Goal: Task Accomplishment & Management: Use online tool/utility

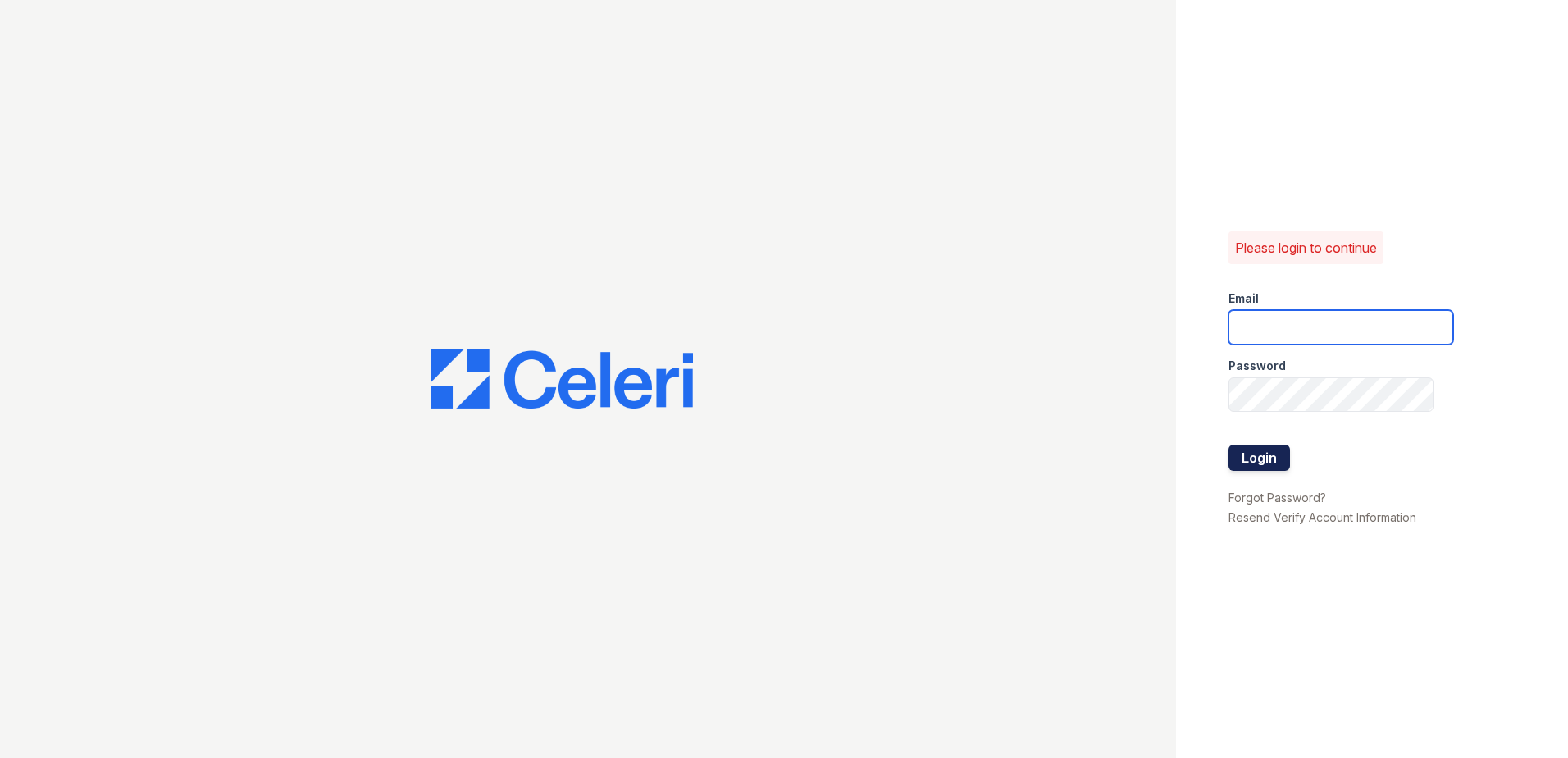
type input "[EMAIL_ADDRESS][DOMAIN_NAME]"
click at [1270, 450] on button "Login" at bounding box center [1258, 457] width 61 height 26
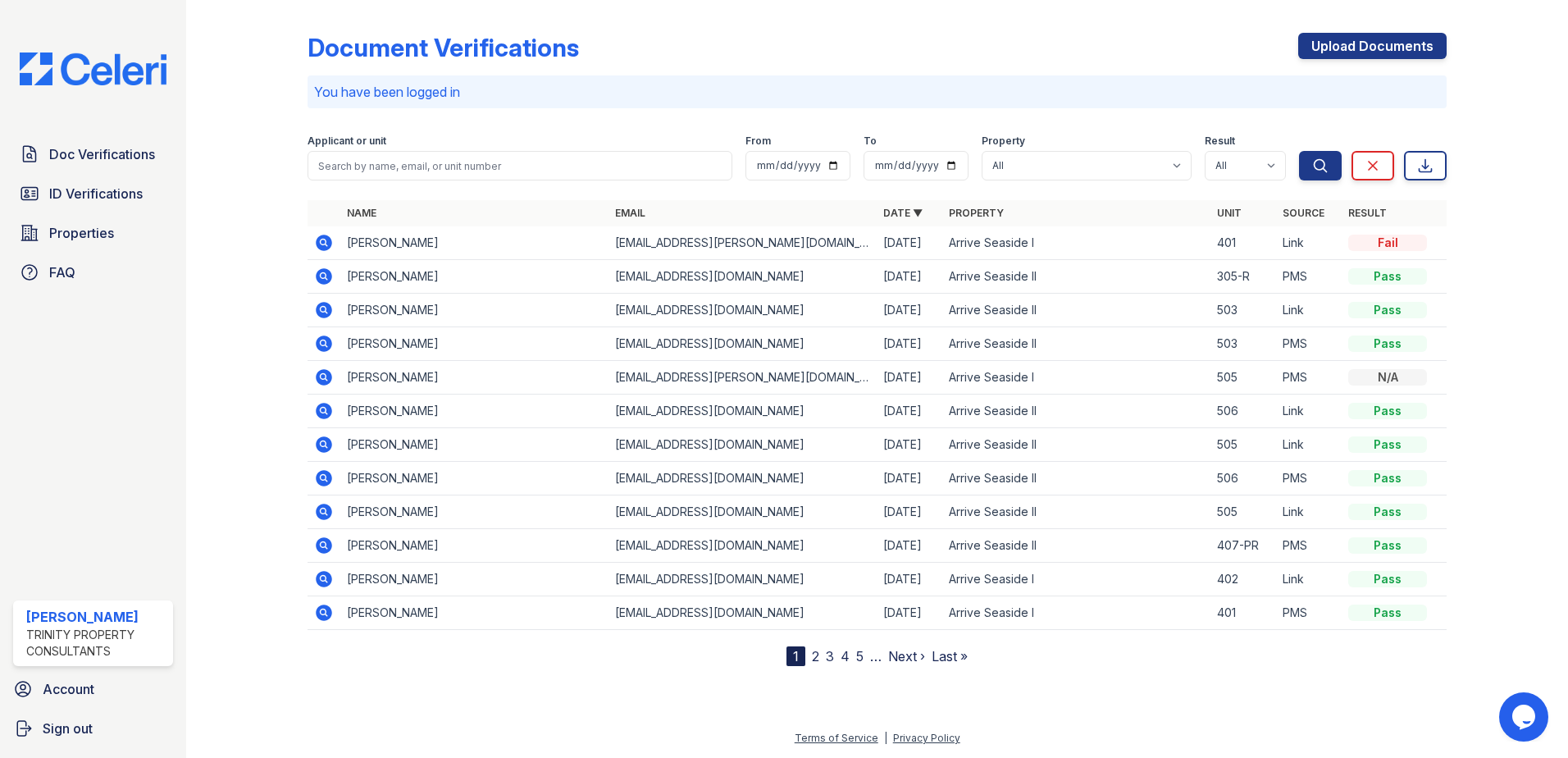
click at [315, 240] on icon at bounding box center [324, 243] width 20 height 20
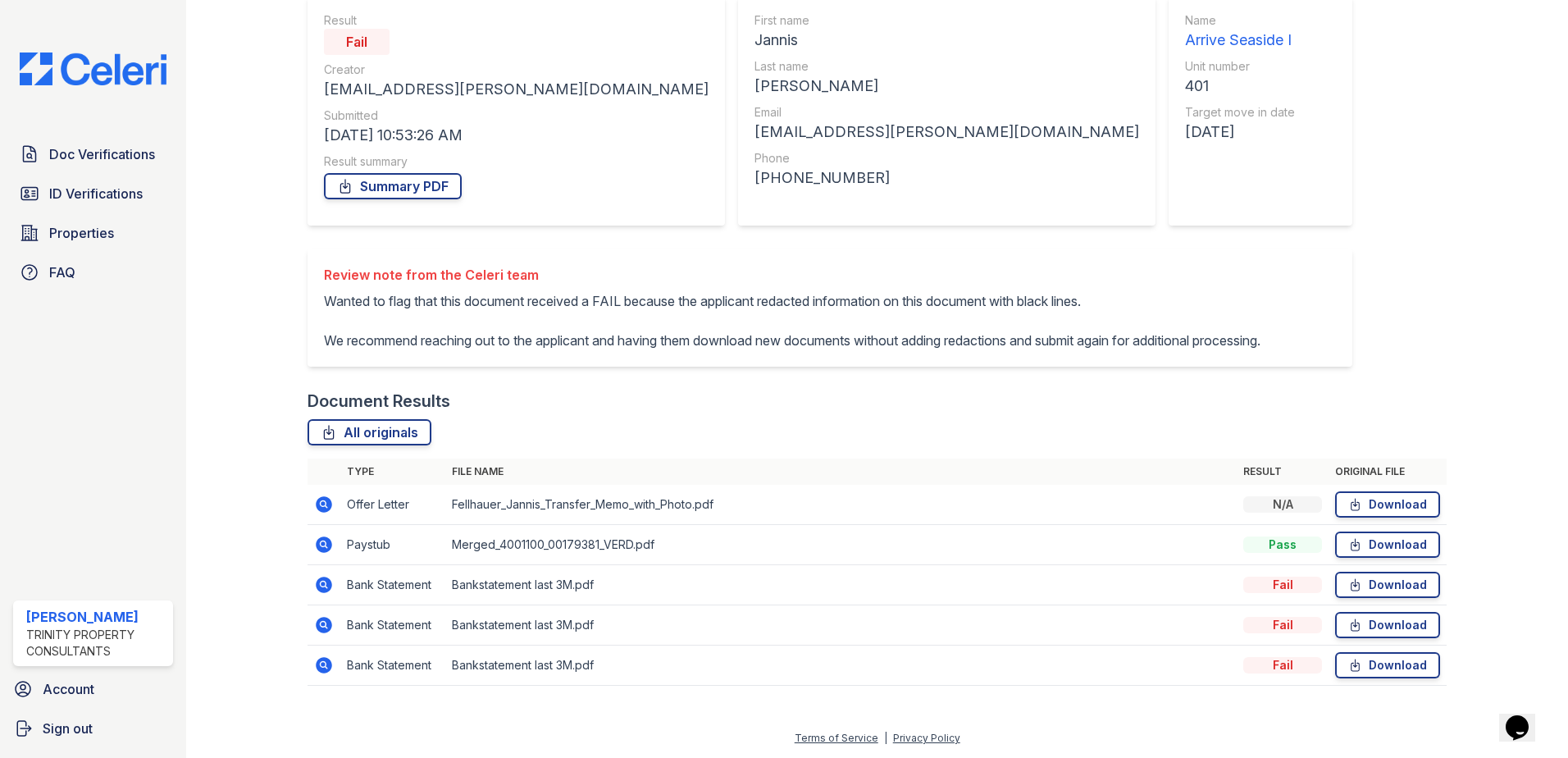
scroll to position [194, 0]
click at [318, 583] on icon at bounding box center [324, 585] width 16 height 16
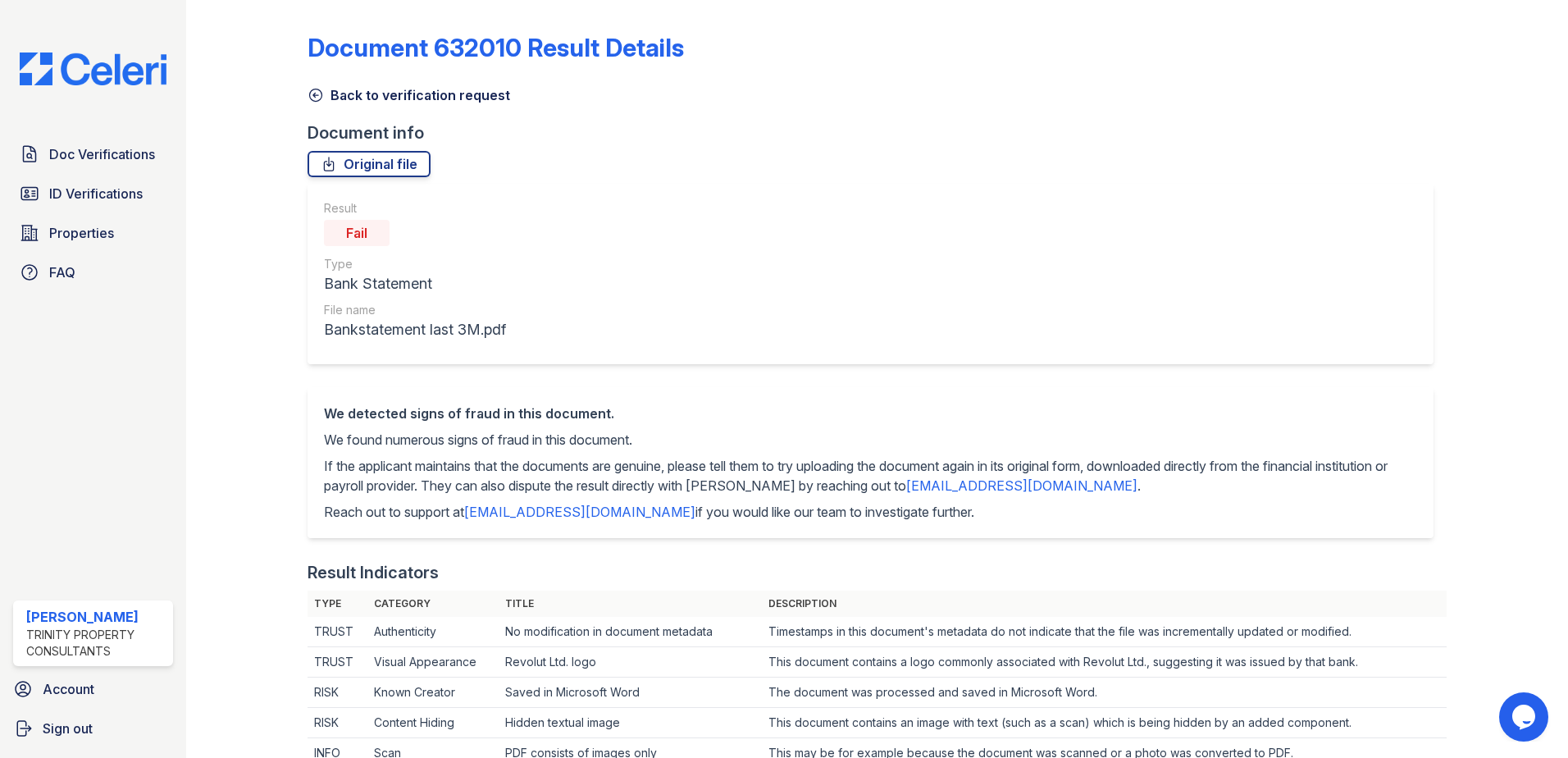
click at [328, 91] on link "Back to verification request" at bounding box center [408, 96] width 202 height 20
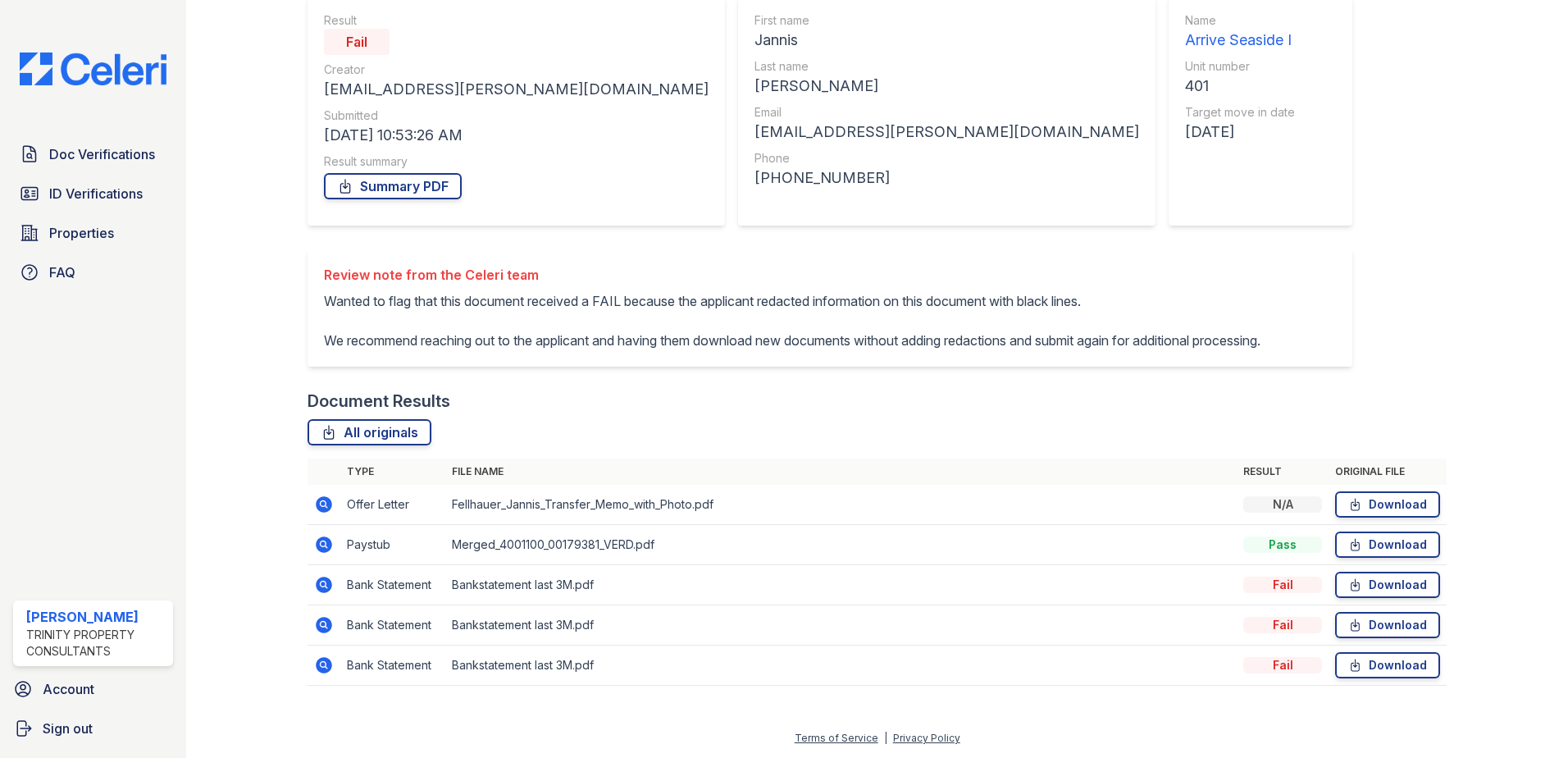
scroll to position [194, 0]
click at [1365, 545] on link "Download" at bounding box center [1387, 545] width 105 height 26
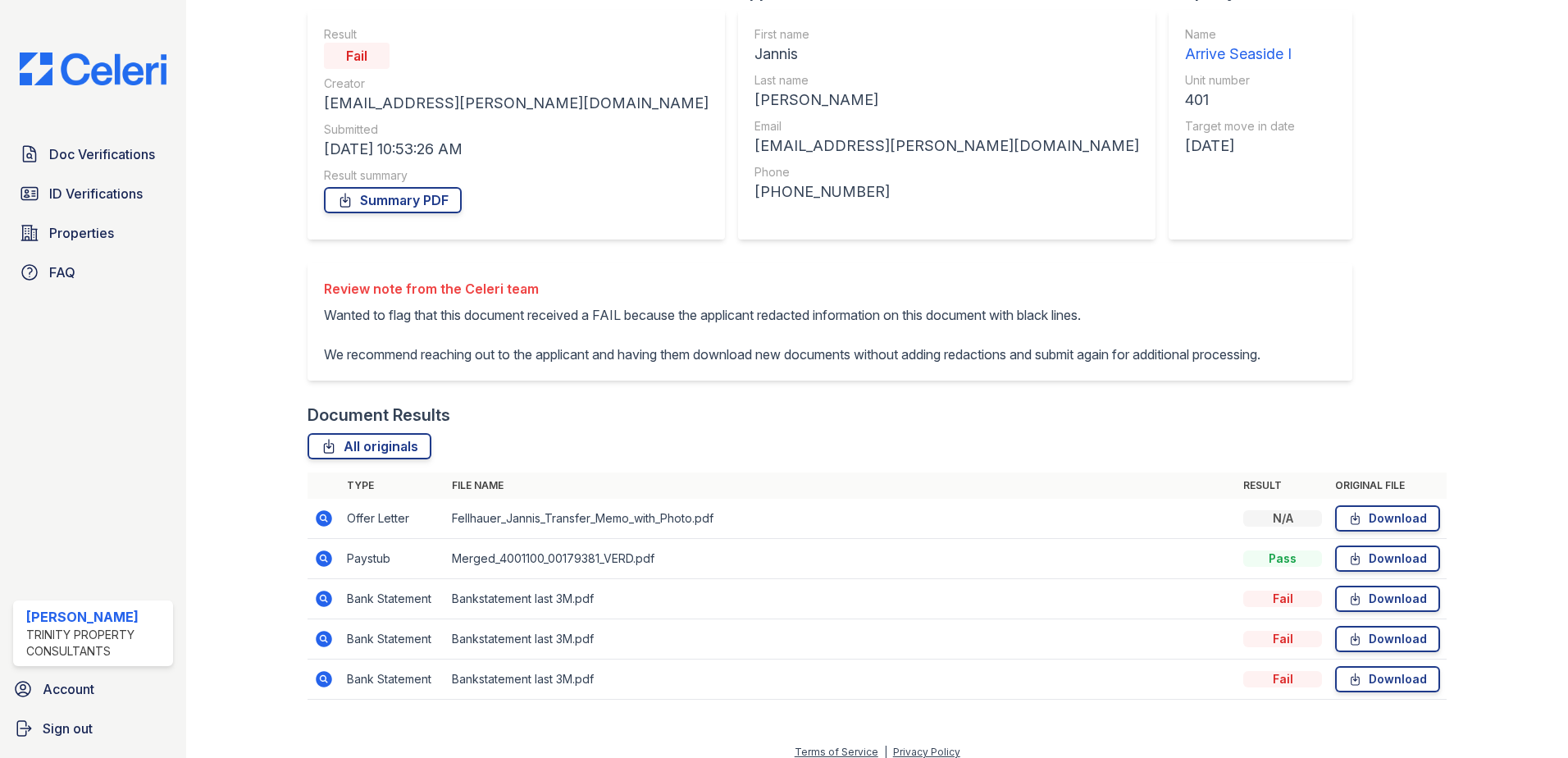
scroll to position [112, 0]
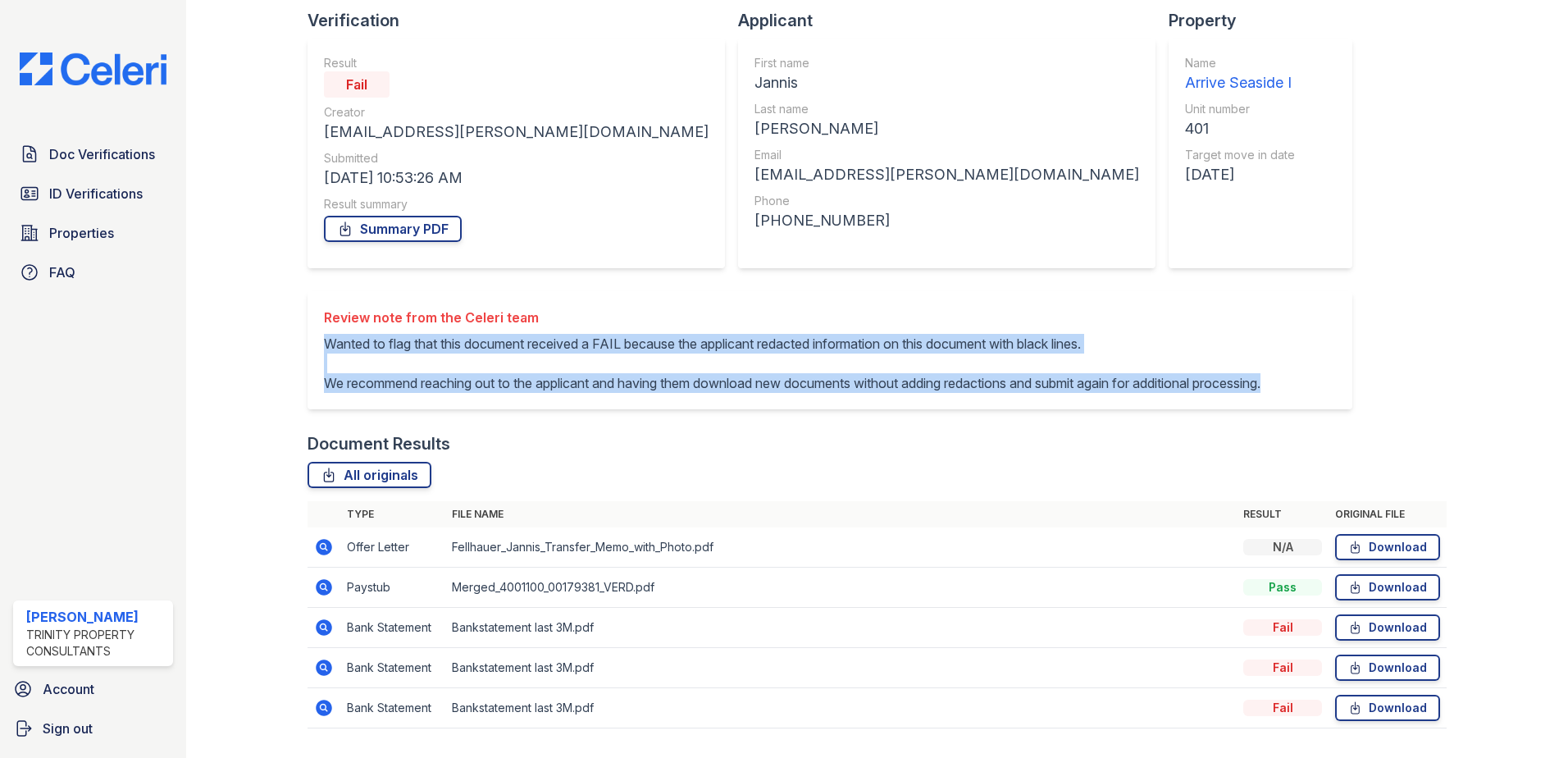
drag, startPoint x: 328, startPoint y: 344, endPoint x: 804, endPoint y: 422, distance: 482.3
click at [804, 393] on p "Wanted to flag that this document received a FAIL because the applicant redacte…" at bounding box center [791, 363] width 936 height 59
copy p "Wanted to flag that this document received a FAIL because the applicant redacte…"
click at [121, 223] on link "Properties" at bounding box center [92, 233] width 160 height 33
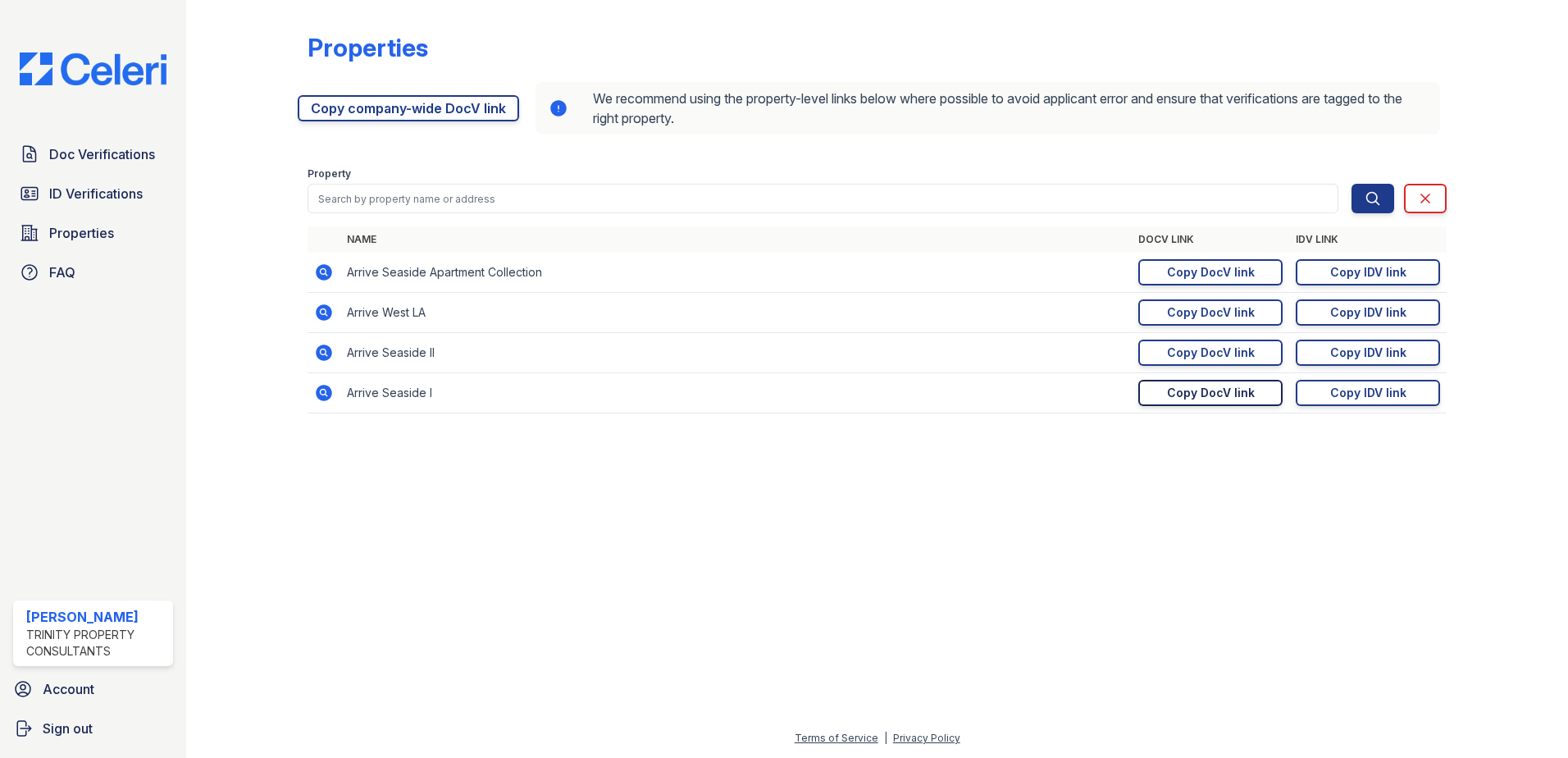
click at [1248, 399] on div "Copy DocV link" at bounding box center [1211, 393] width 88 height 16
click at [20, 153] on icon at bounding box center [30, 154] width 20 height 20
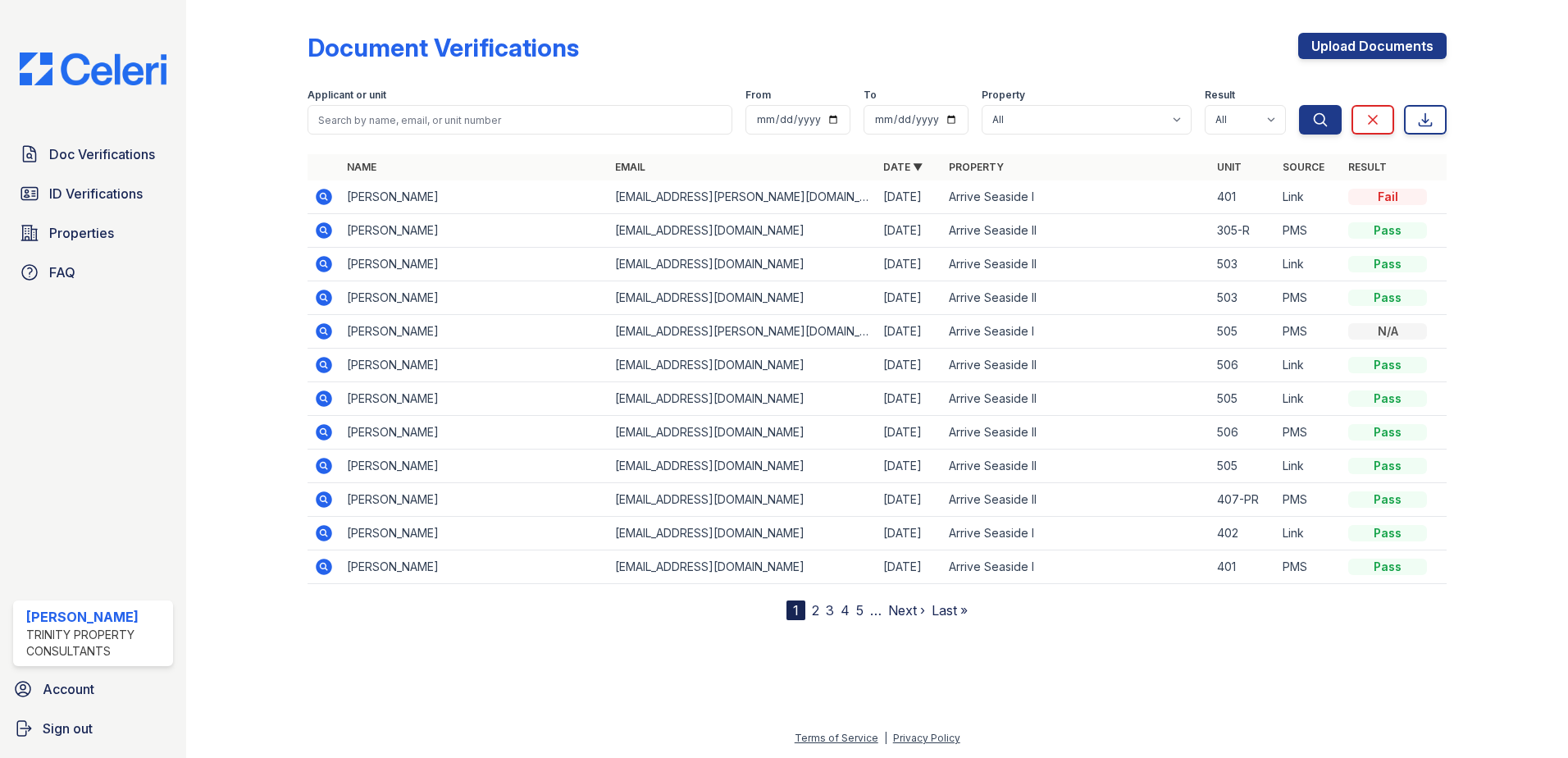
click at [328, 198] on icon at bounding box center [324, 197] width 16 height 16
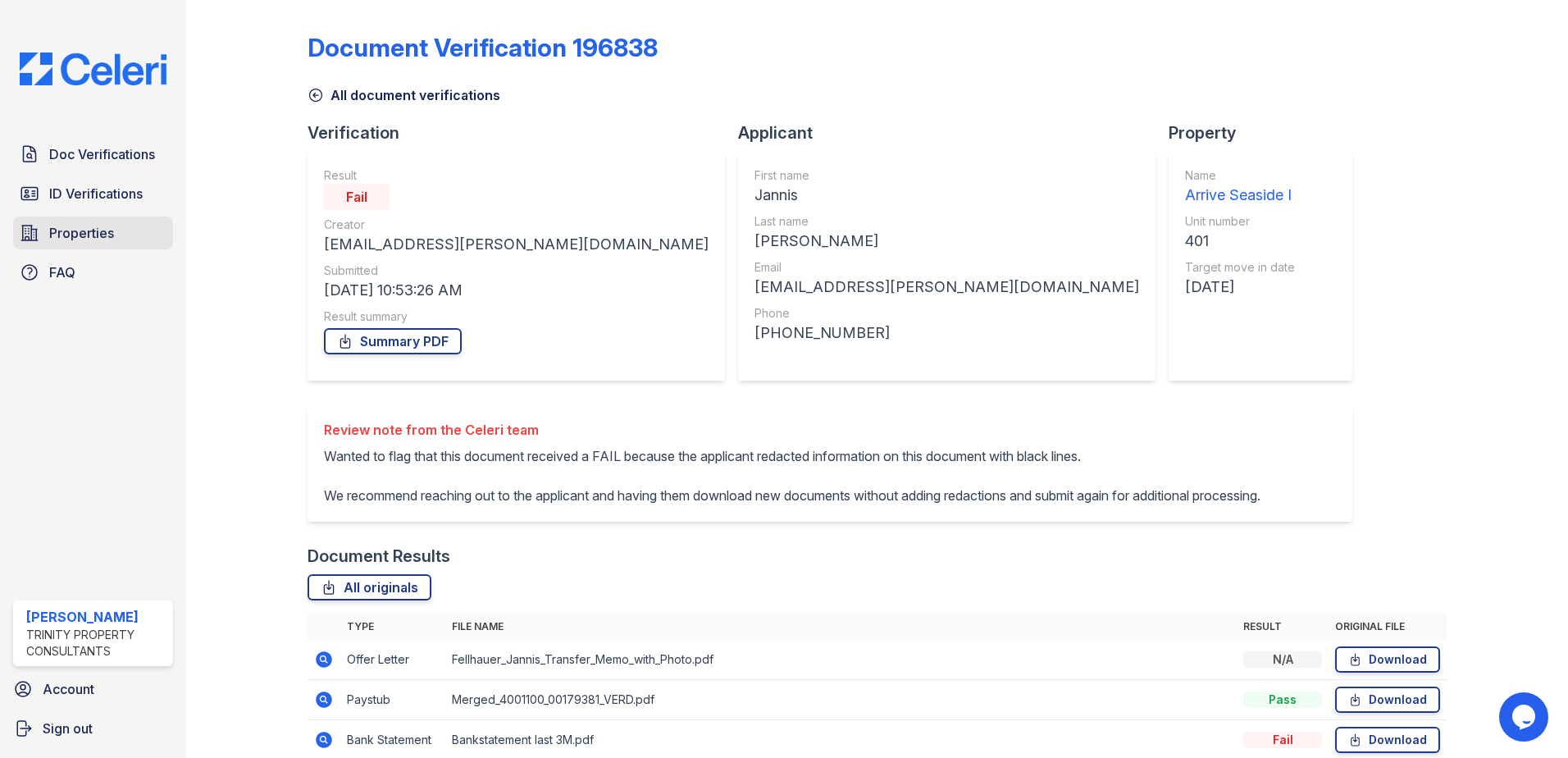
click at [84, 233] on span "Properties" at bounding box center [81, 234] width 65 height 20
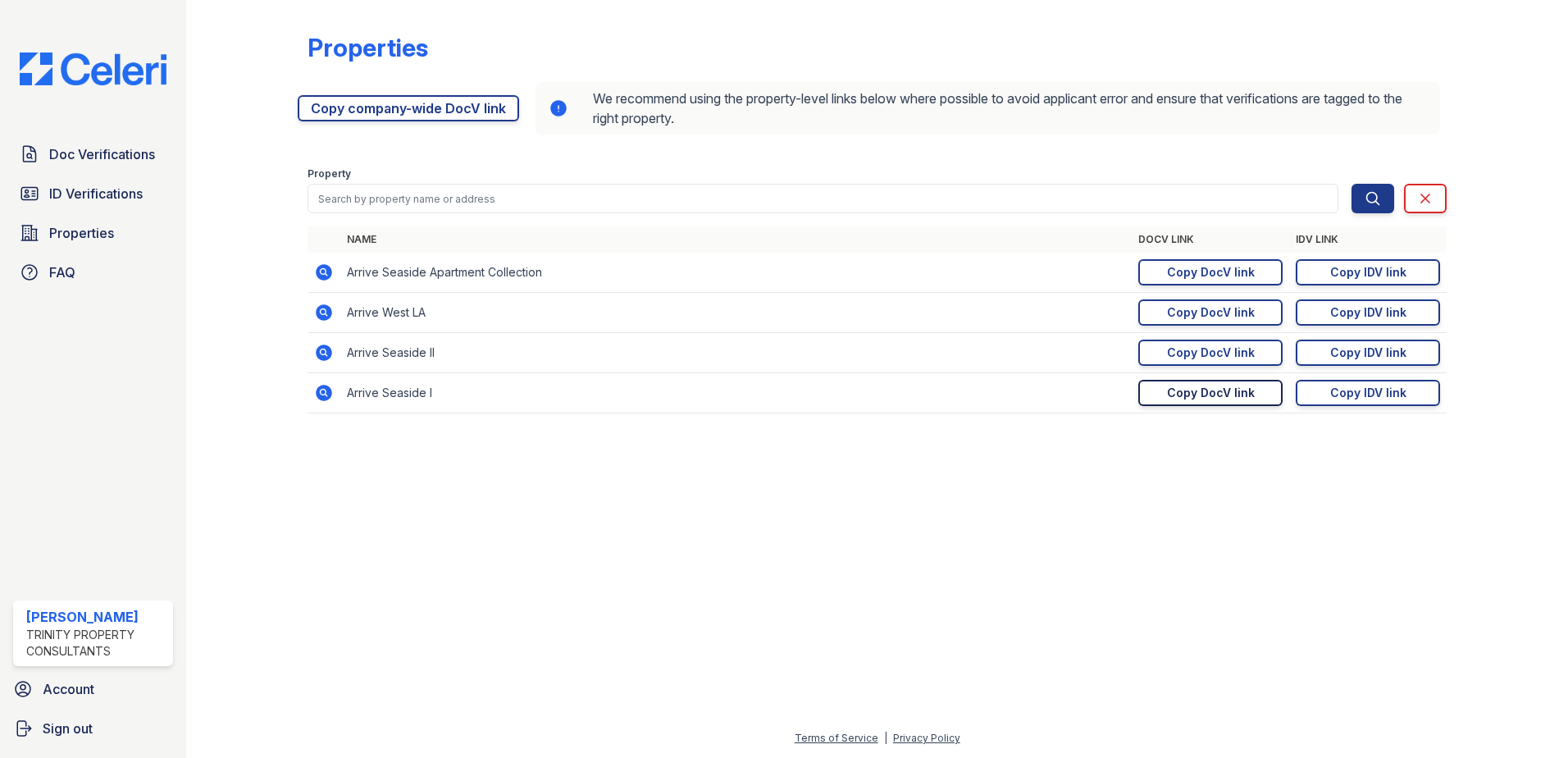
click at [1195, 396] on div "Copy DocV link" at bounding box center [1211, 393] width 88 height 16
click at [130, 142] on link "Doc Verifications" at bounding box center [92, 154] width 160 height 33
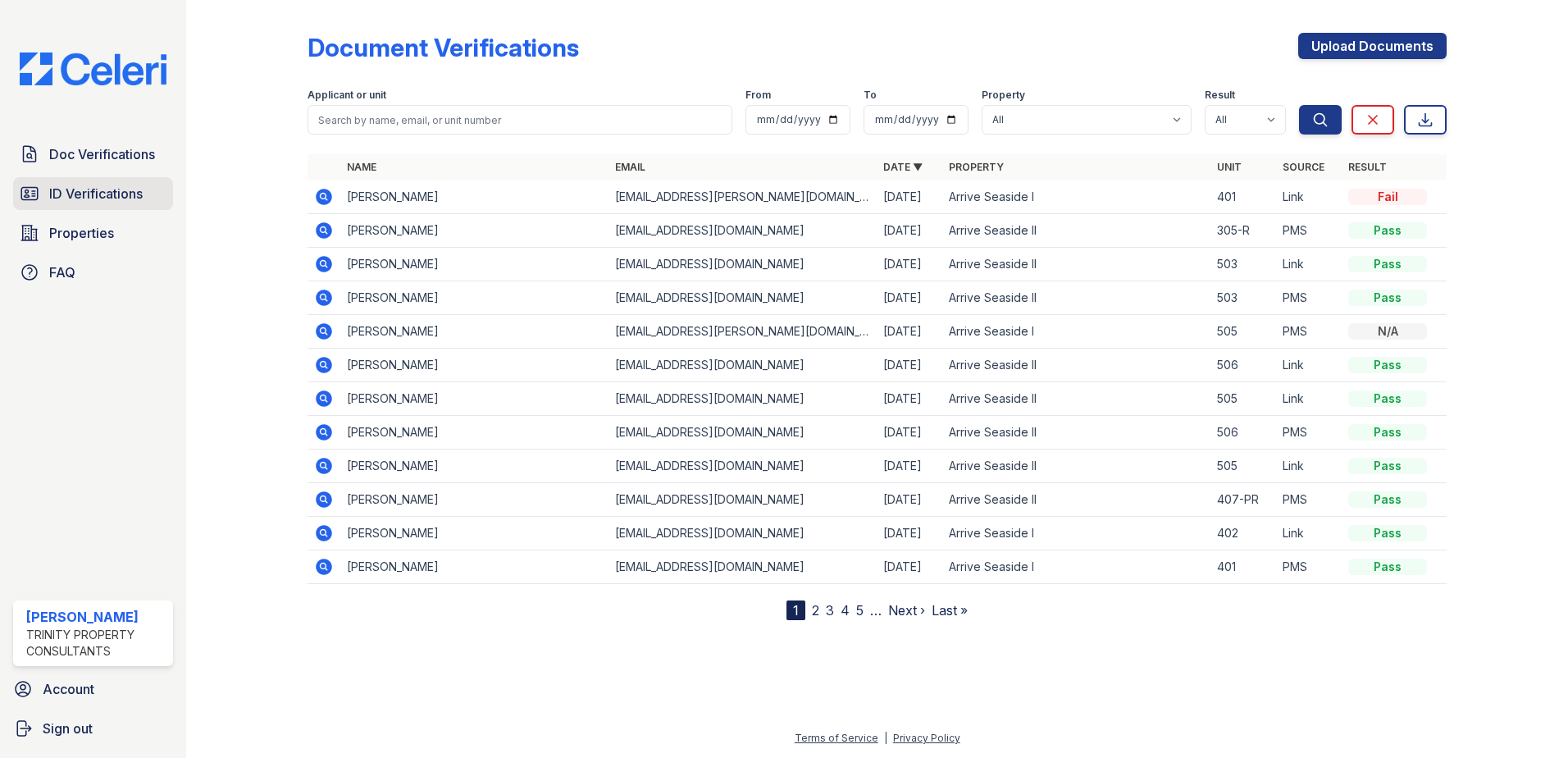
click at [136, 192] on span "ID Verifications" at bounding box center [96, 193] width 94 height 20
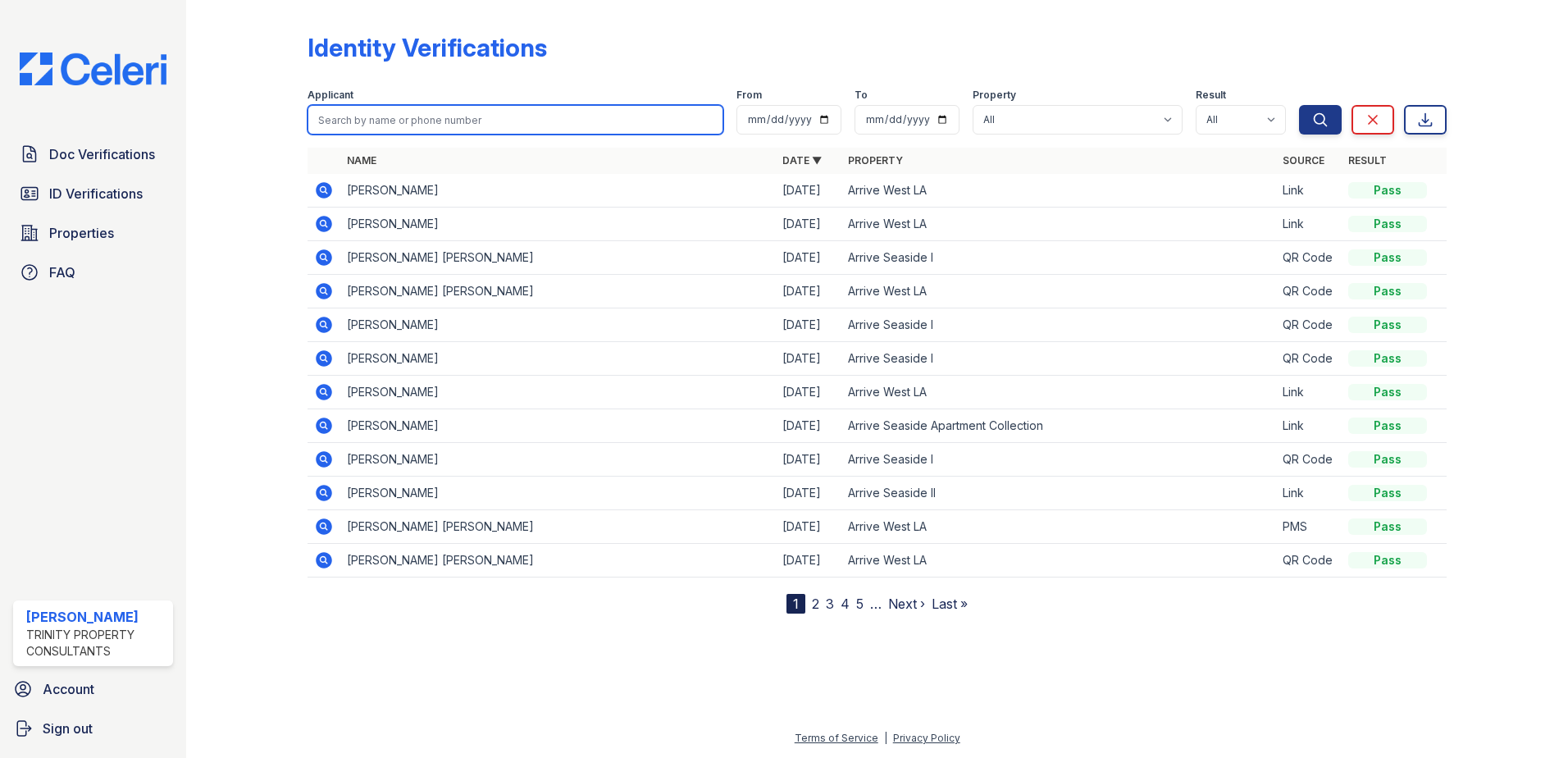
click at [434, 118] on input "search" at bounding box center [515, 119] width 416 height 29
type input "armani"
click at [1299, 105] on button "Search" at bounding box center [1320, 119] width 43 height 29
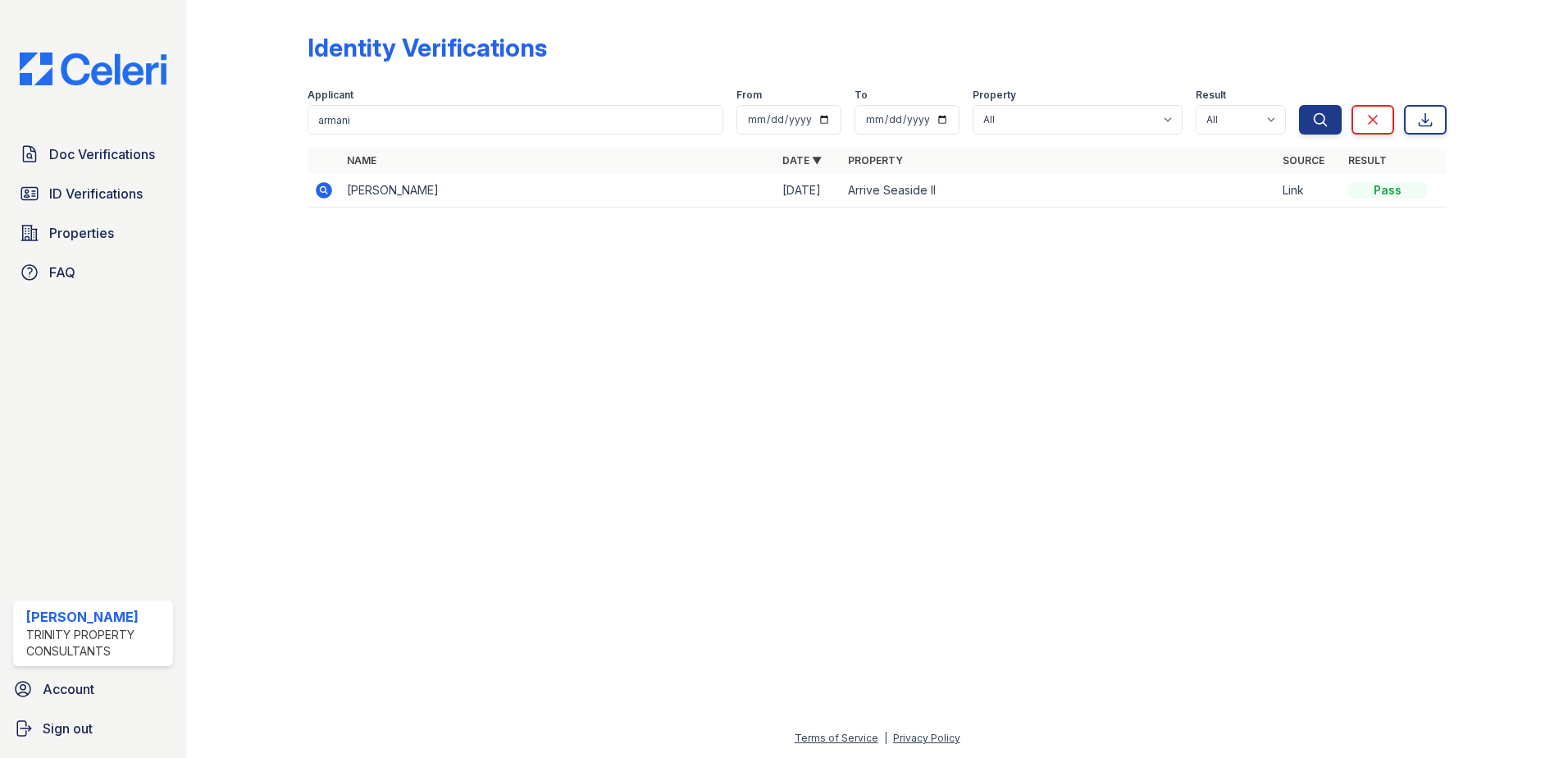
click at [325, 189] on icon at bounding box center [323, 189] width 4 height 4
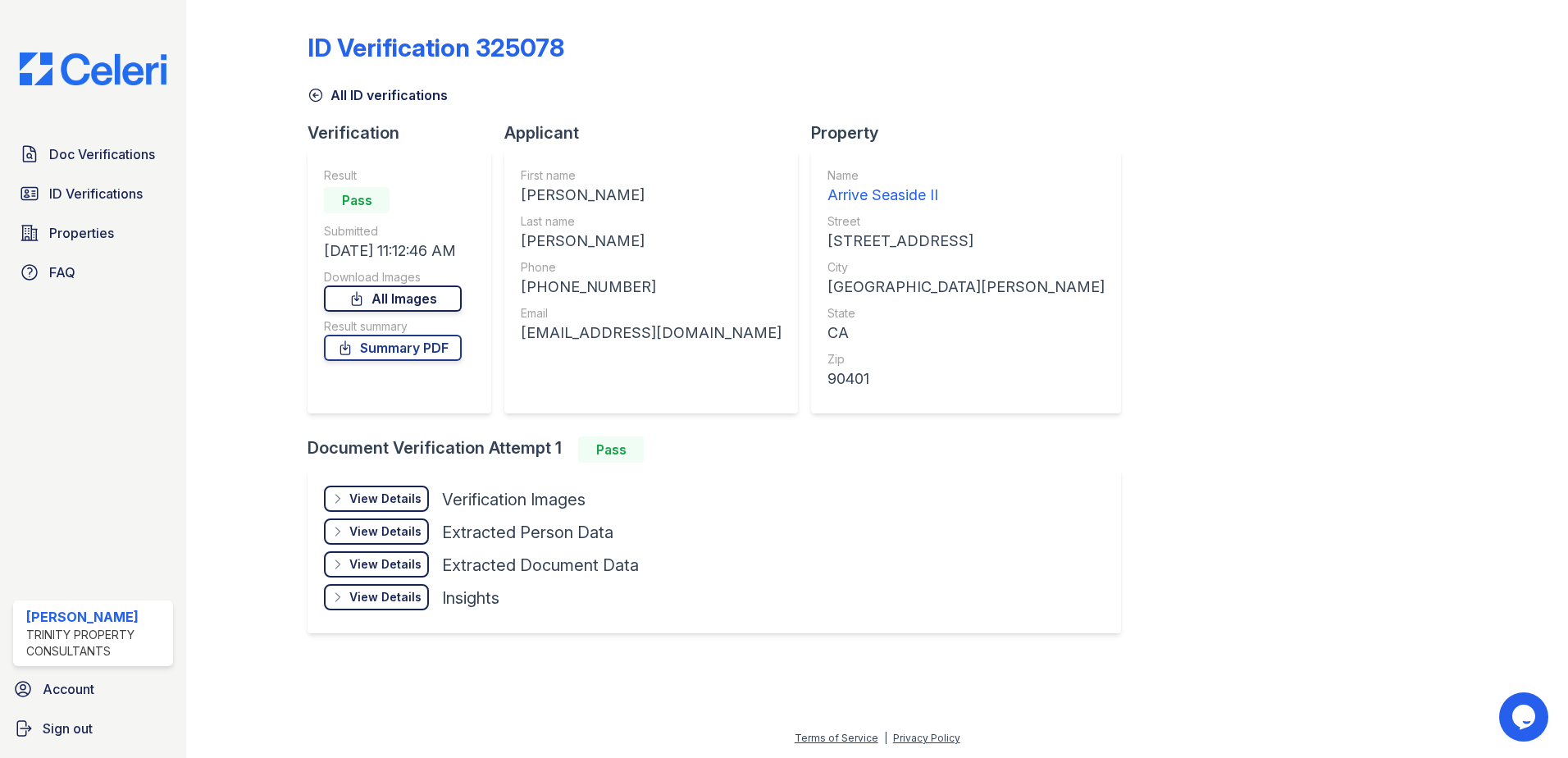
click at [399, 291] on link "All Images" at bounding box center [392, 298] width 138 height 26
click at [141, 166] on link "Doc Verifications" at bounding box center [92, 154] width 160 height 33
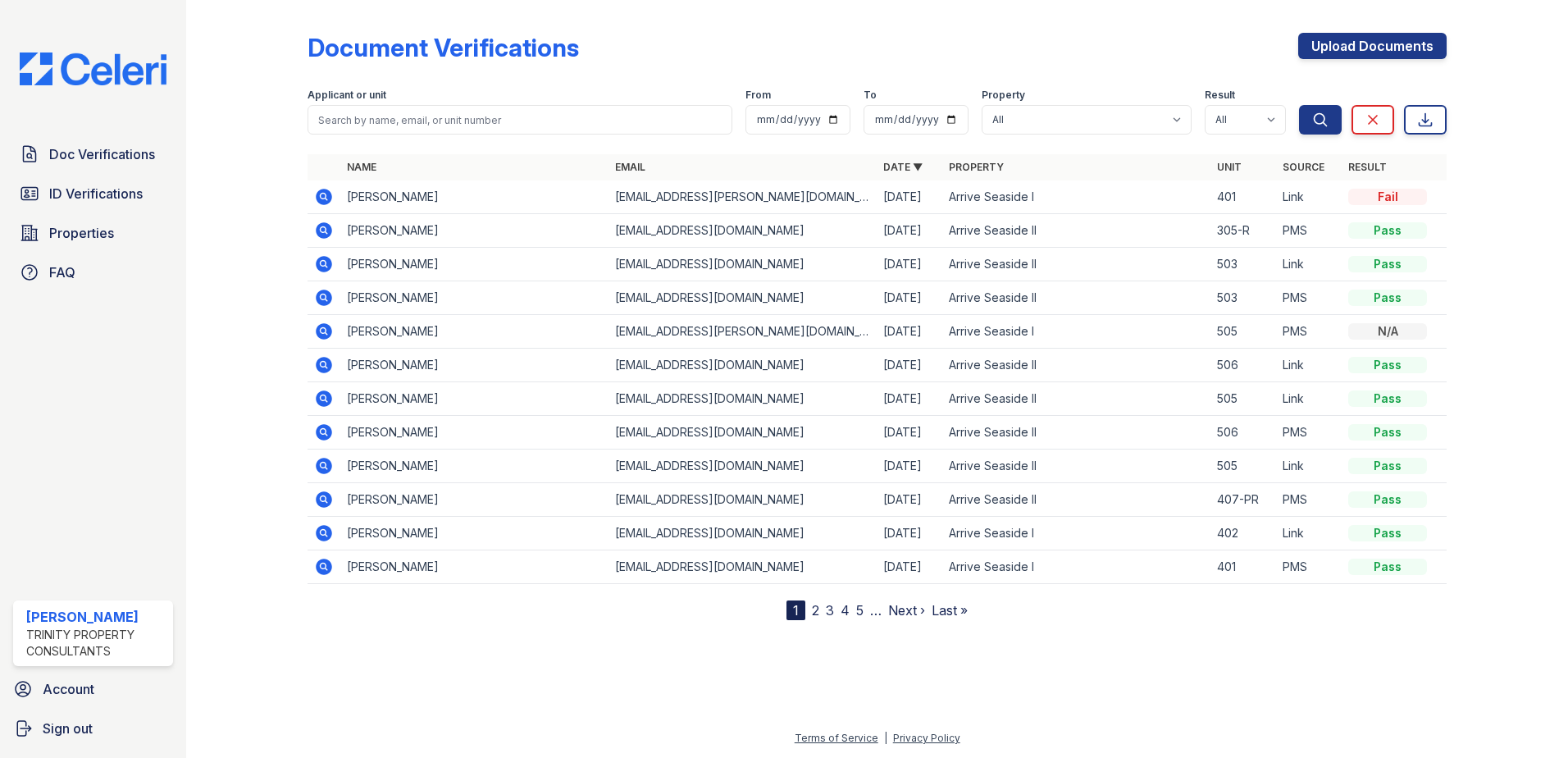
click at [325, 264] on icon at bounding box center [323, 263] width 4 height 4
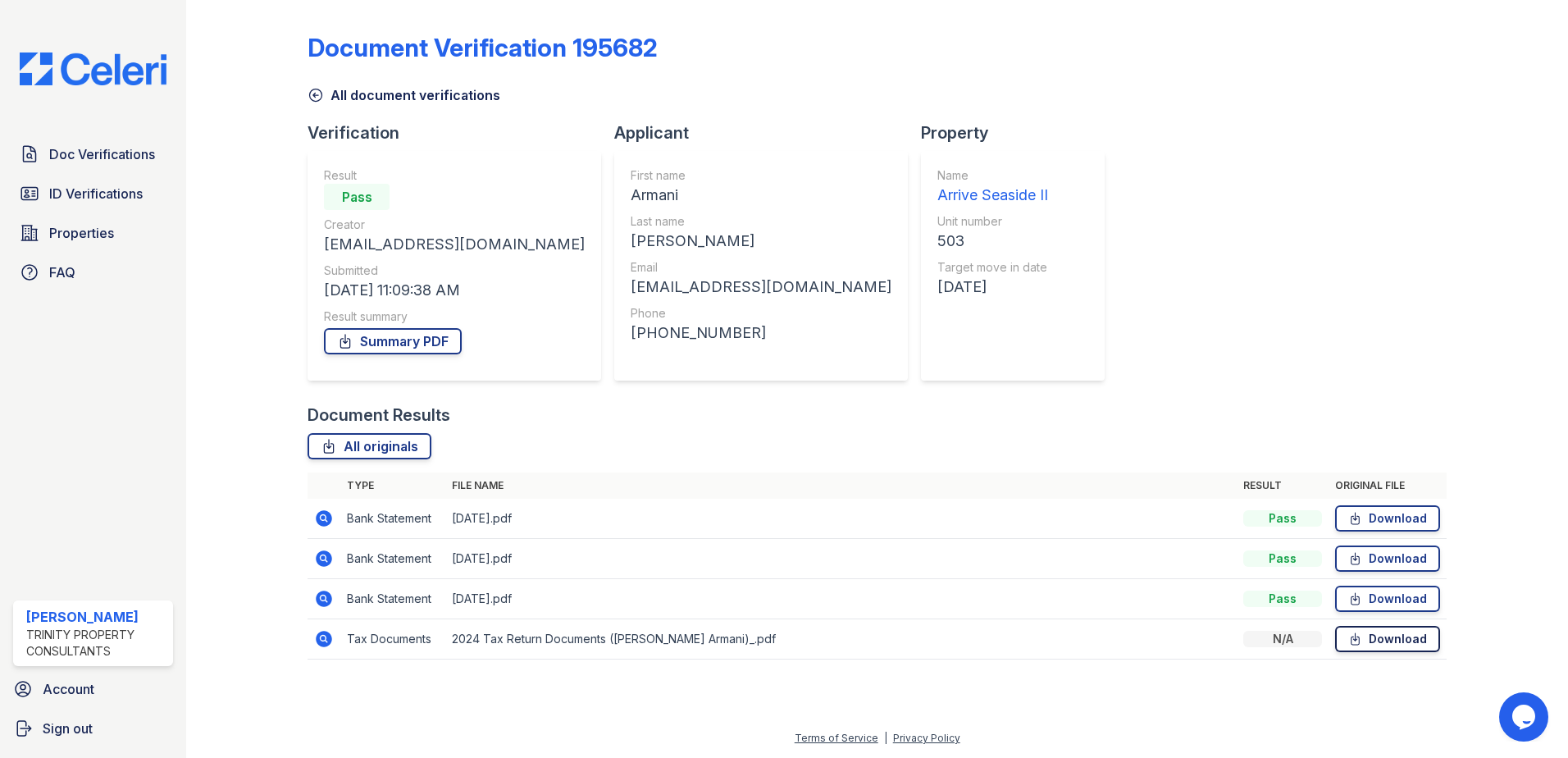
click at [1404, 638] on link "Download" at bounding box center [1387, 639] width 105 height 26
click at [1377, 506] on link "Download" at bounding box center [1387, 518] width 105 height 26
click at [1384, 560] on link "Download" at bounding box center [1387, 558] width 105 height 26
click at [1424, 609] on link "Download" at bounding box center [1387, 598] width 105 height 26
click at [112, 196] on span "ID Verifications" at bounding box center [96, 193] width 94 height 20
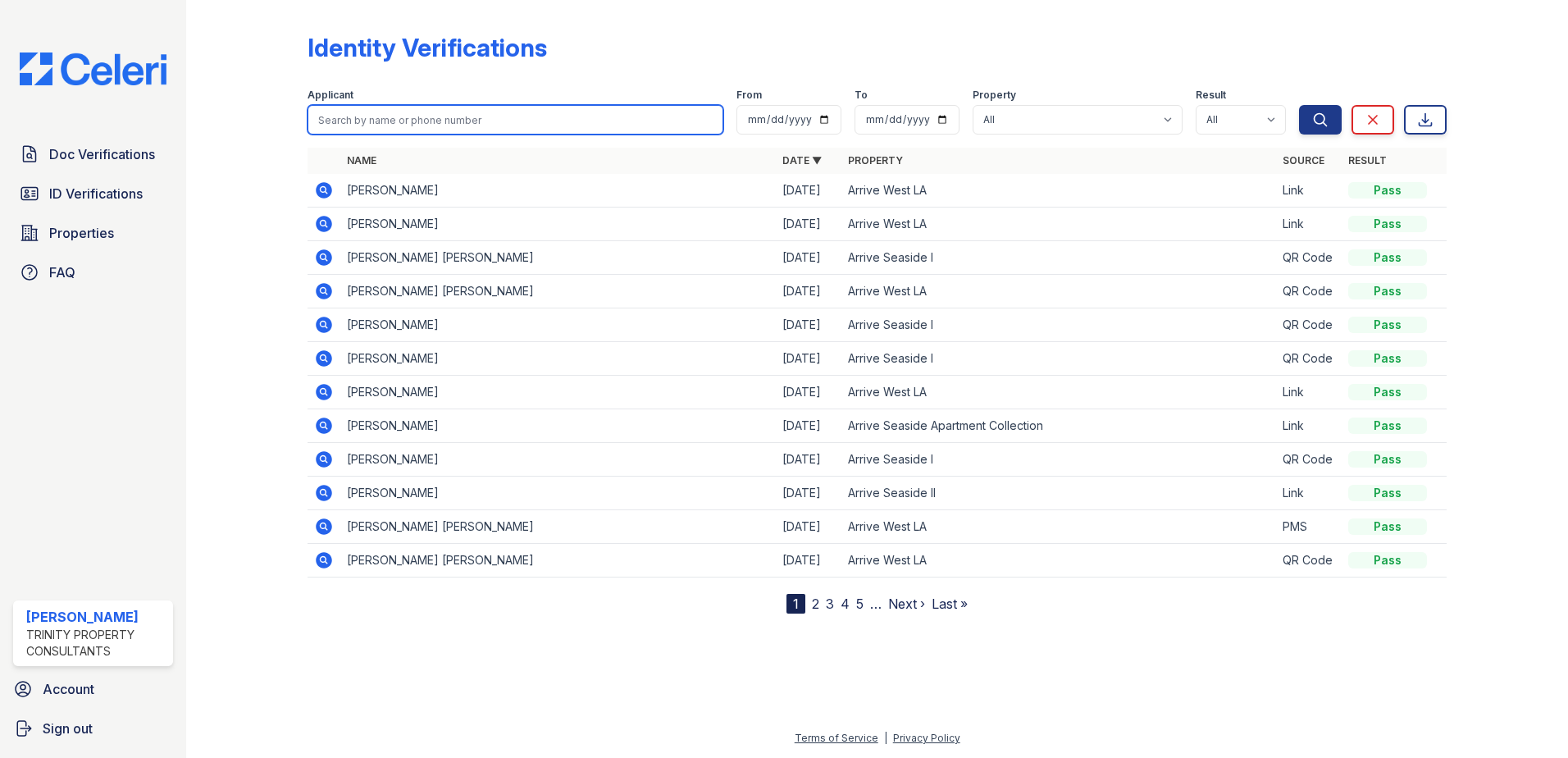
click at [410, 131] on input "search" at bounding box center [515, 119] width 416 height 29
type input "pol"
click at [1299, 105] on button "Search" at bounding box center [1320, 119] width 43 height 29
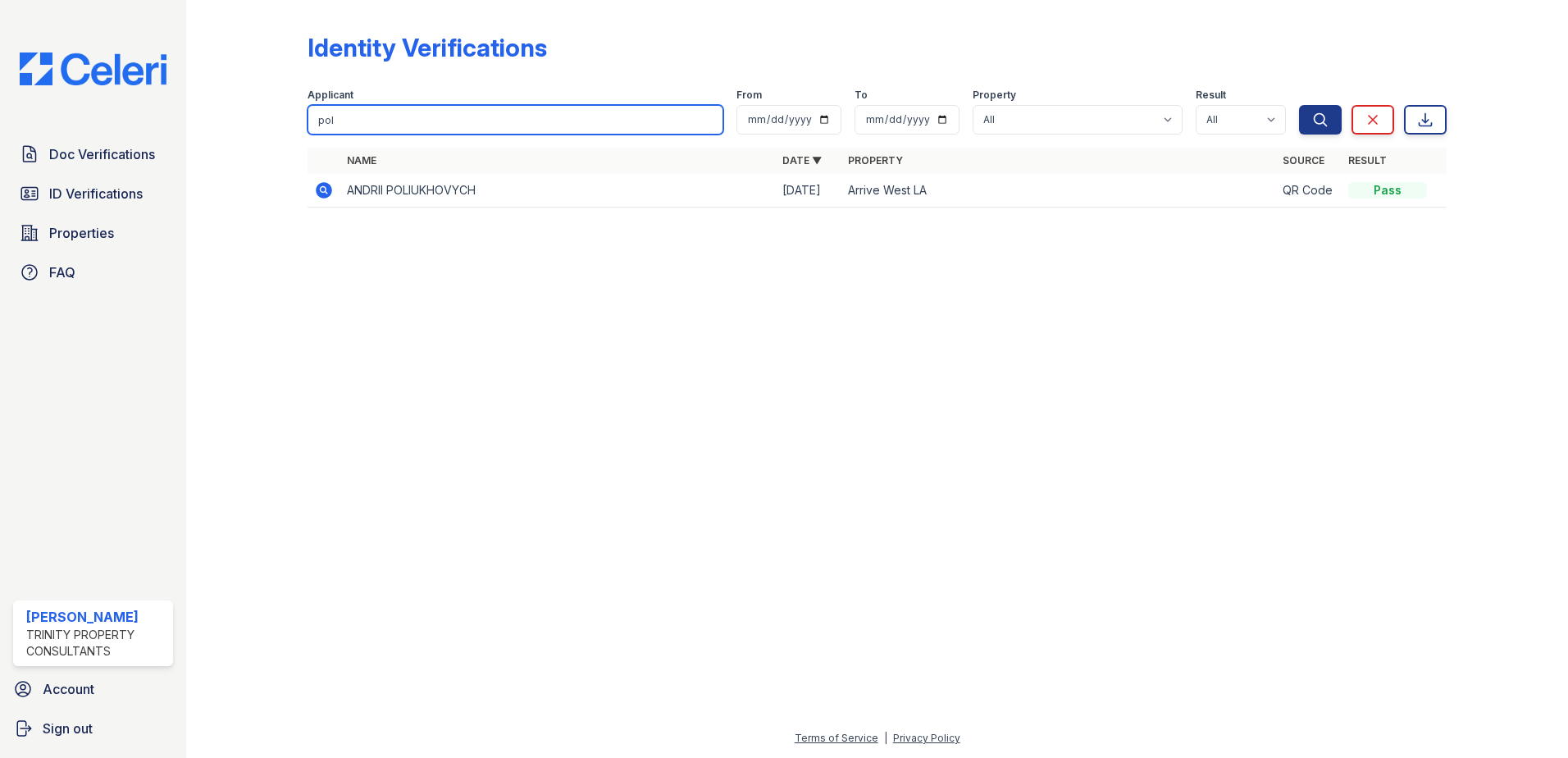
click at [371, 109] on input "pol" at bounding box center [515, 119] width 416 height 29
type input "[PERSON_NAME]"
click at [1299, 105] on button "Search" at bounding box center [1320, 119] width 43 height 29
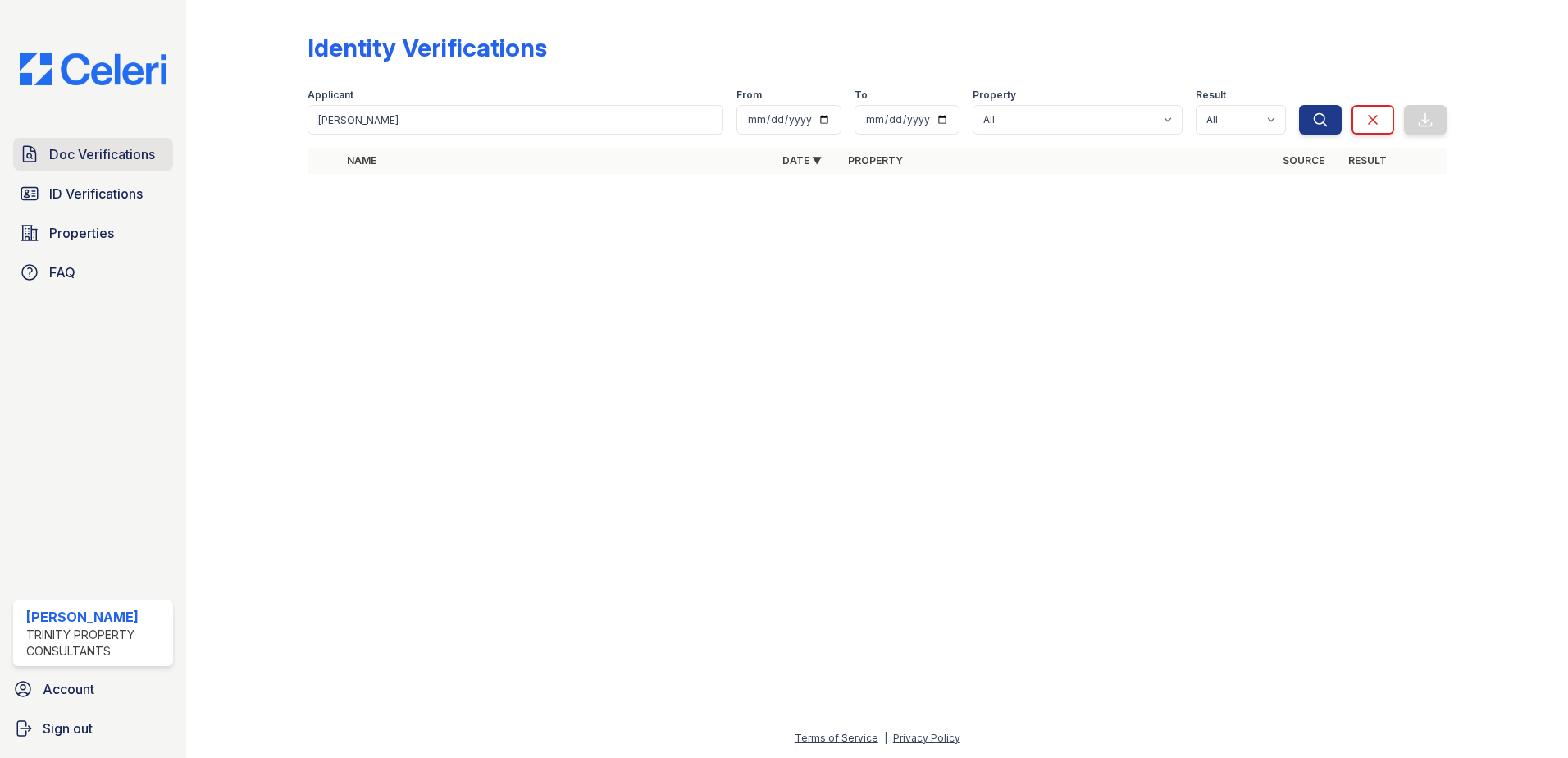
click at [127, 152] on span "Doc Verifications" at bounding box center [102, 154] width 106 height 20
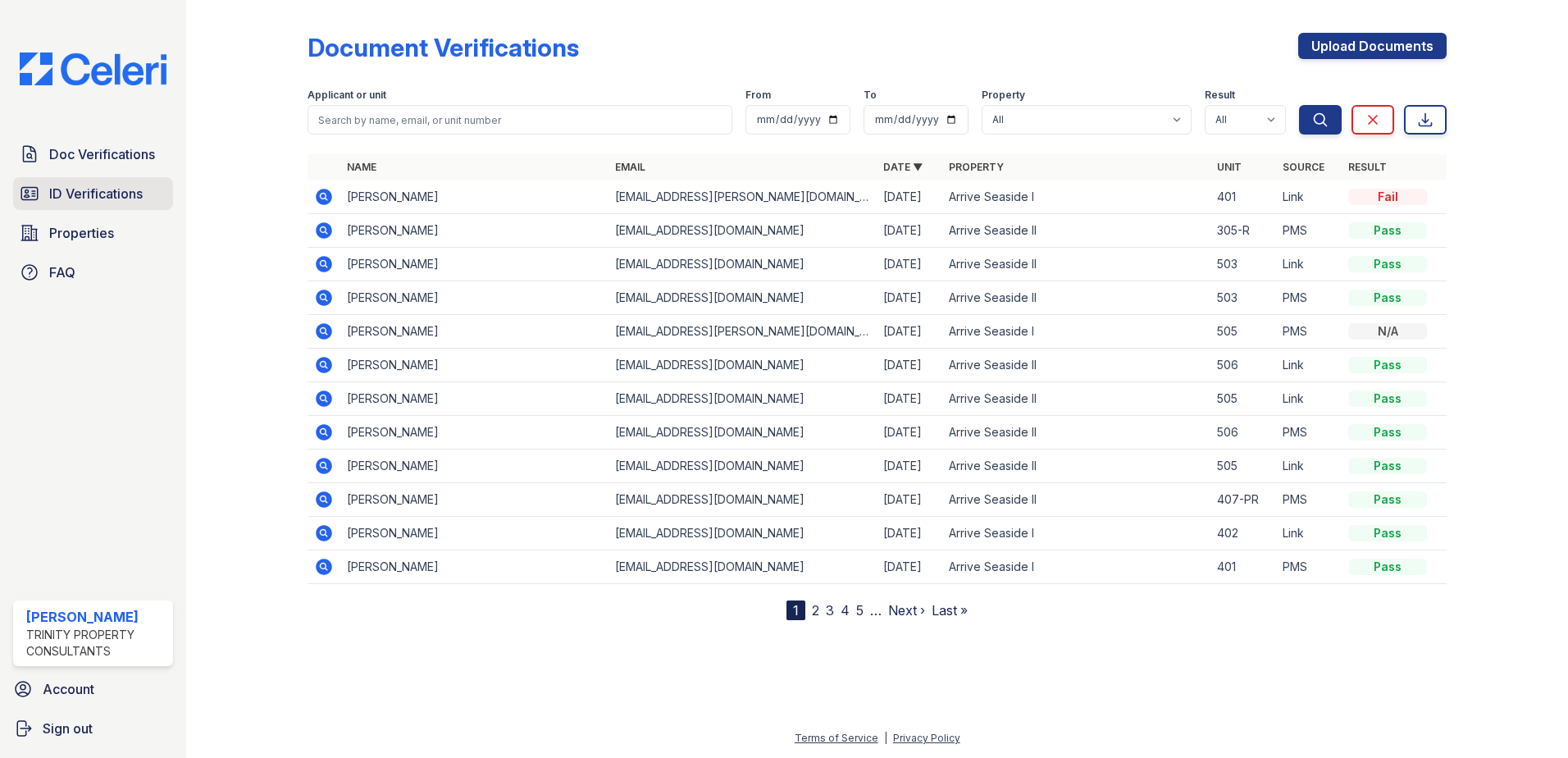
click at [104, 194] on span "ID Verifications" at bounding box center [96, 193] width 94 height 20
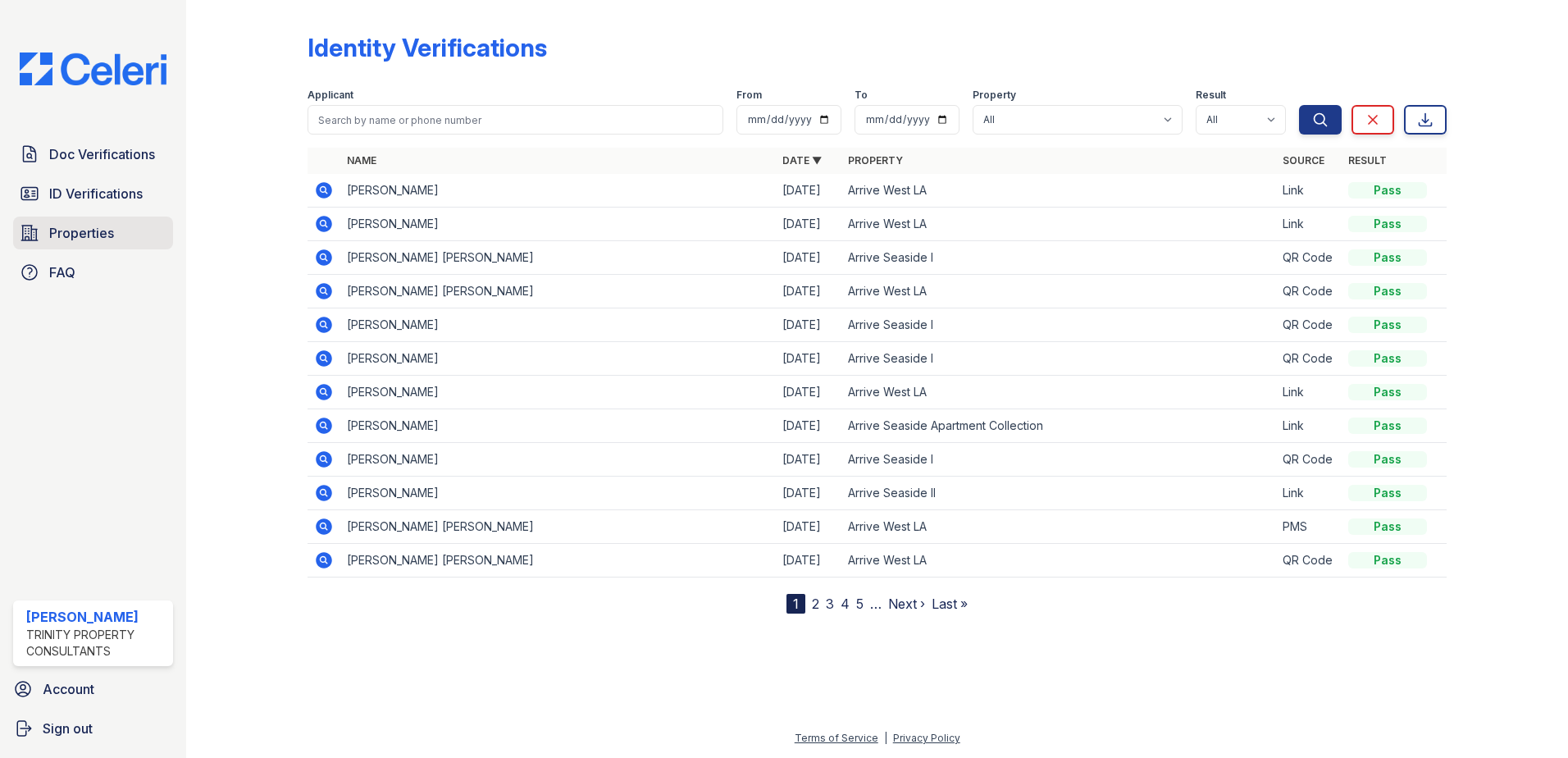
click at [74, 247] on link "Properties" at bounding box center [92, 233] width 160 height 33
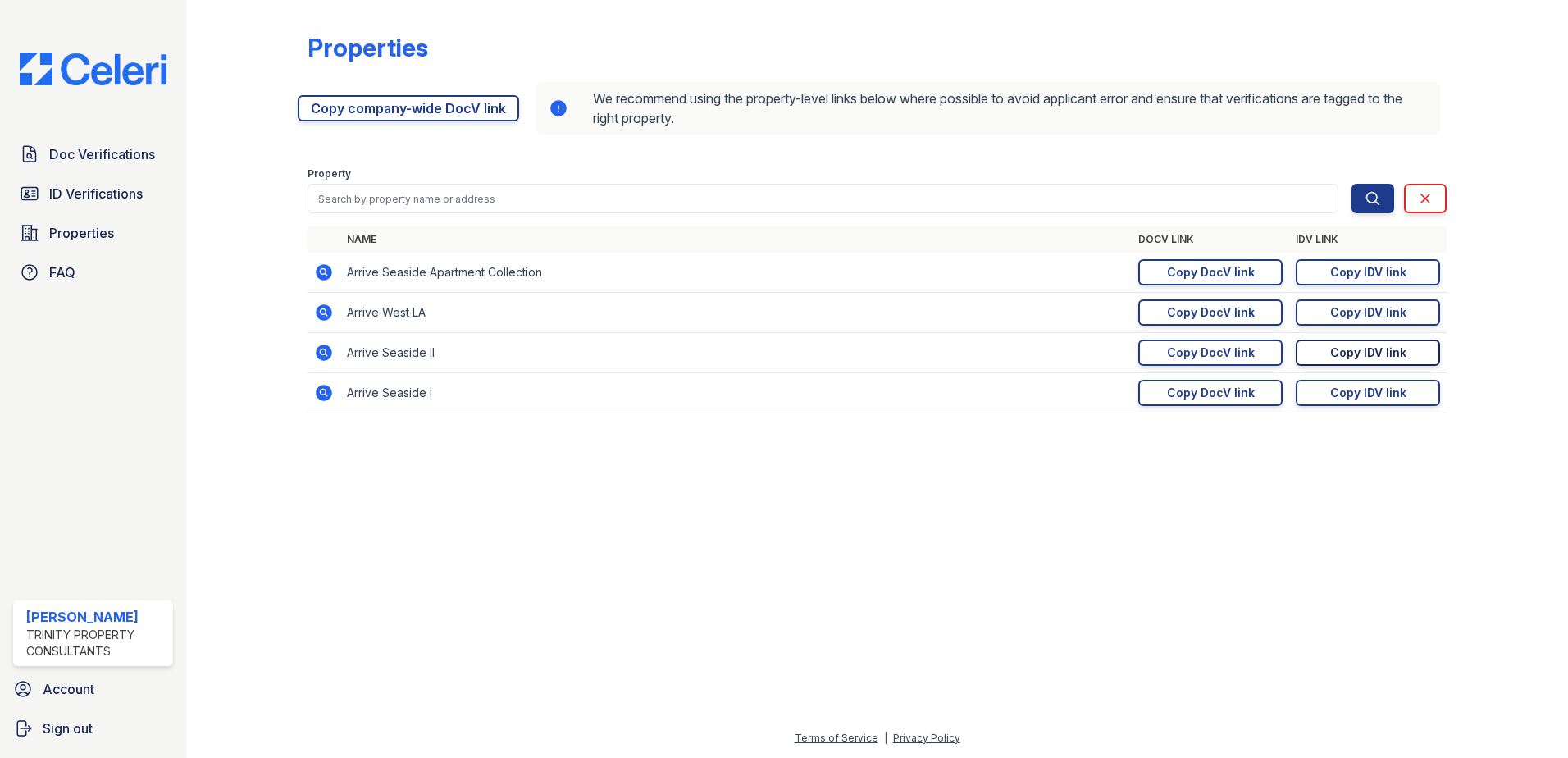
click at [1340, 349] on div "Copy IDV link" at bounding box center [1368, 353] width 77 height 16
